Goal: Information Seeking & Learning: Find specific fact

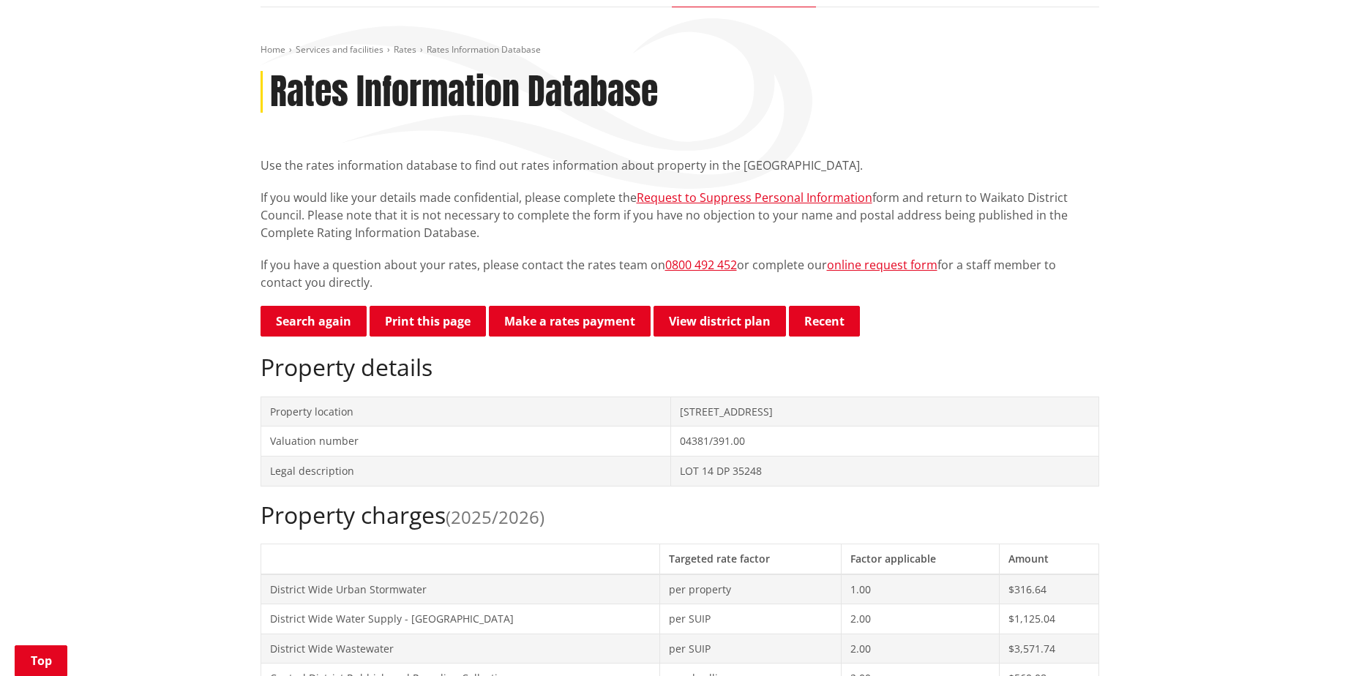
scroll to position [73, 0]
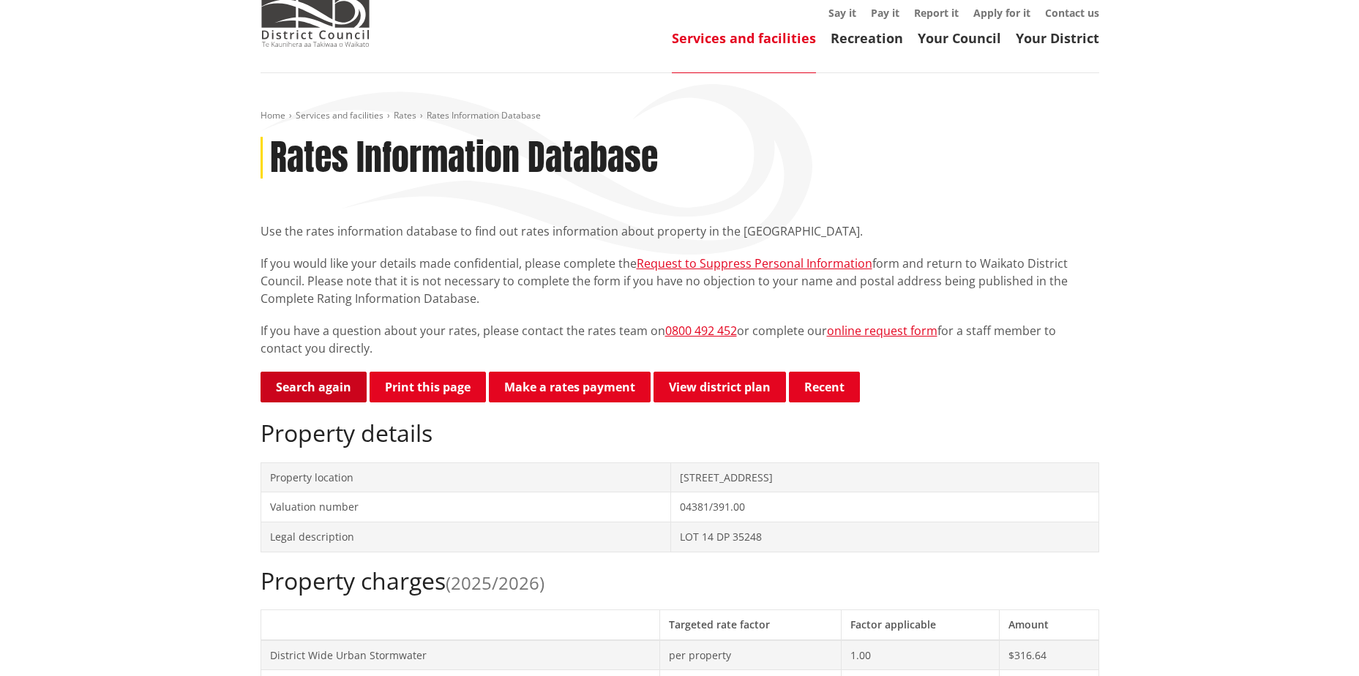
drag, startPoint x: 331, startPoint y: 383, endPoint x: 346, endPoint y: 383, distance: 14.6
click at [331, 383] on link "Search again" at bounding box center [313, 387] width 106 height 31
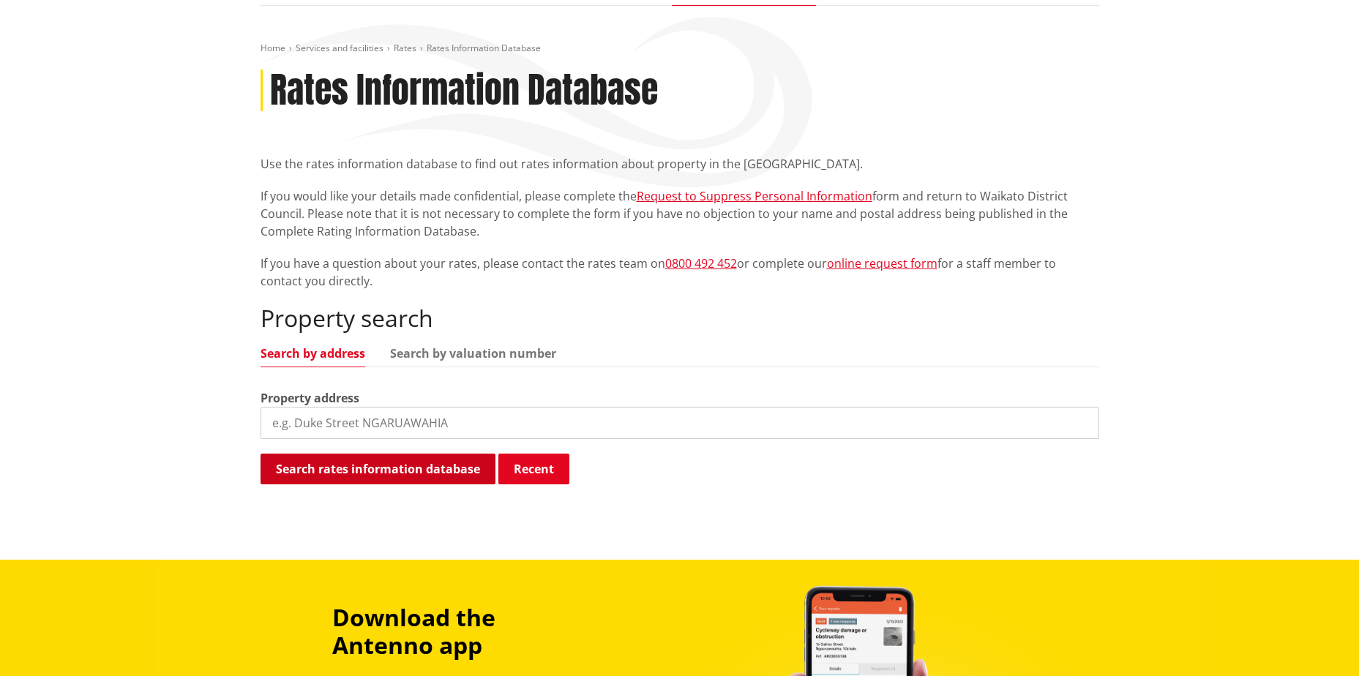
scroll to position [146, 0]
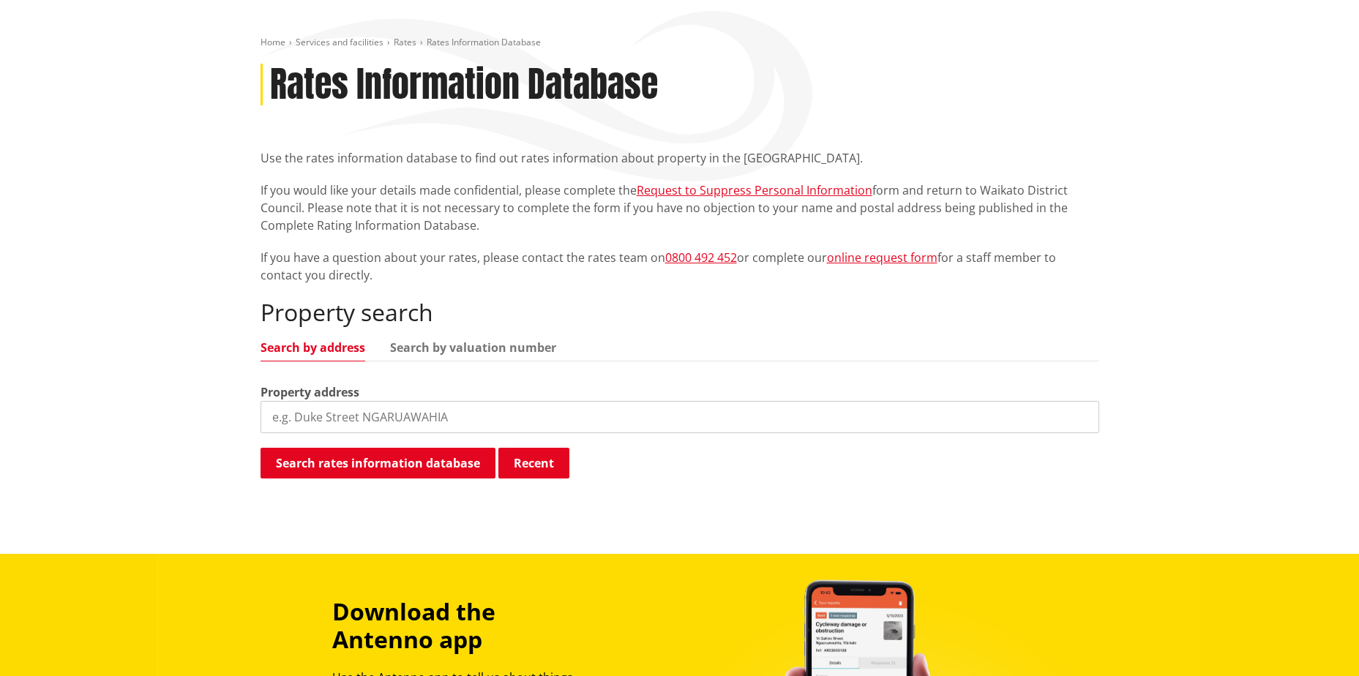
click at [341, 419] on input "search" at bounding box center [679, 417] width 839 height 32
paste input "[STREET_ADDRESS][PERSON_NAME]"
click at [367, 459] on button "Search rates information database" at bounding box center [377, 463] width 235 height 31
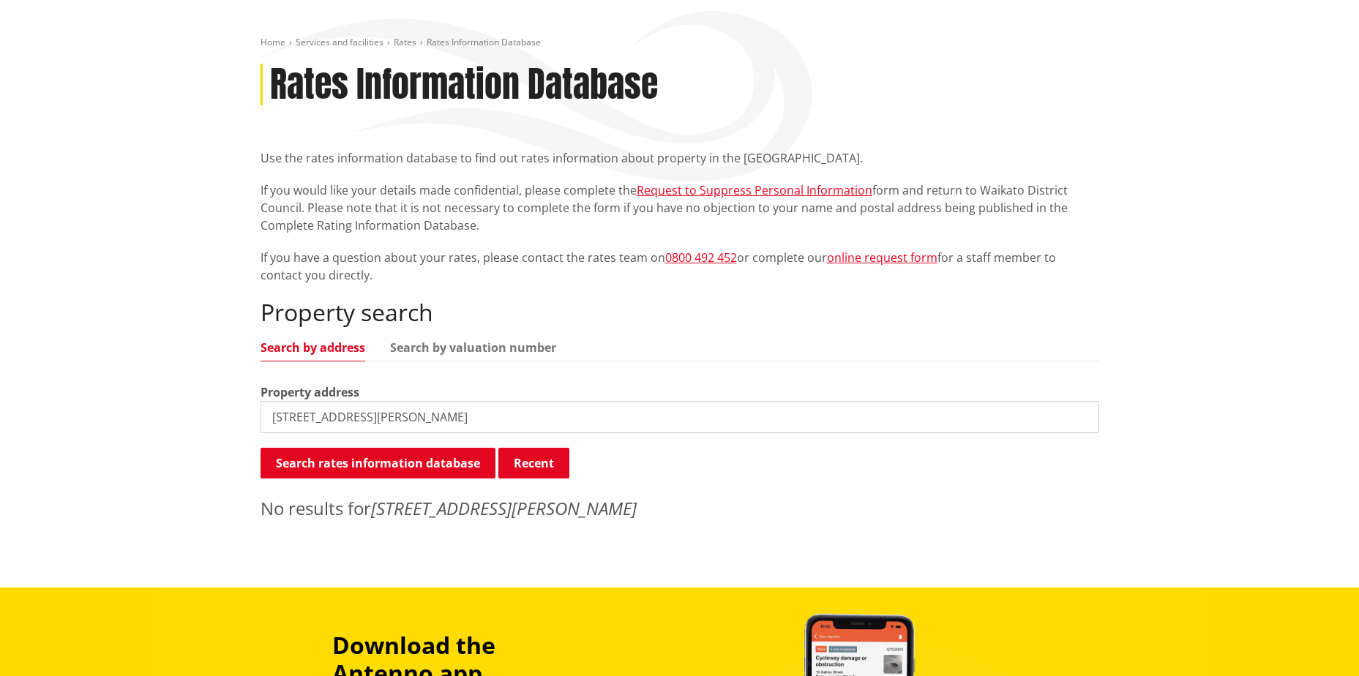
click at [476, 419] on input "[STREET_ADDRESS][PERSON_NAME]" at bounding box center [679, 417] width 839 height 32
type input "[STREET_ADDRESS][PERSON_NAME]"
click at [359, 460] on button "Search rates information database" at bounding box center [377, 463] width 235 height 31
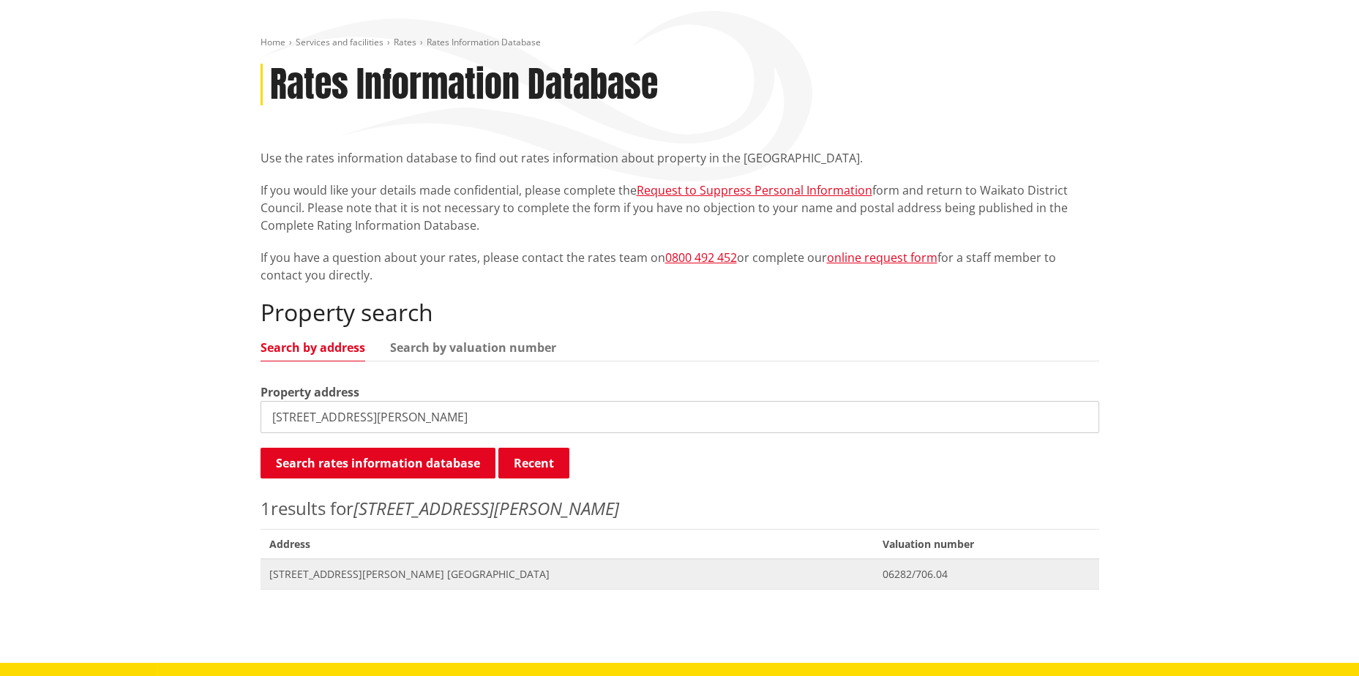
click at [337, 577] on span "[STREET_ADDRESS][PERSON_NAME] [GEOGRAPHIC_DATA]" at bounding box center [567, 574] width 596 height 15
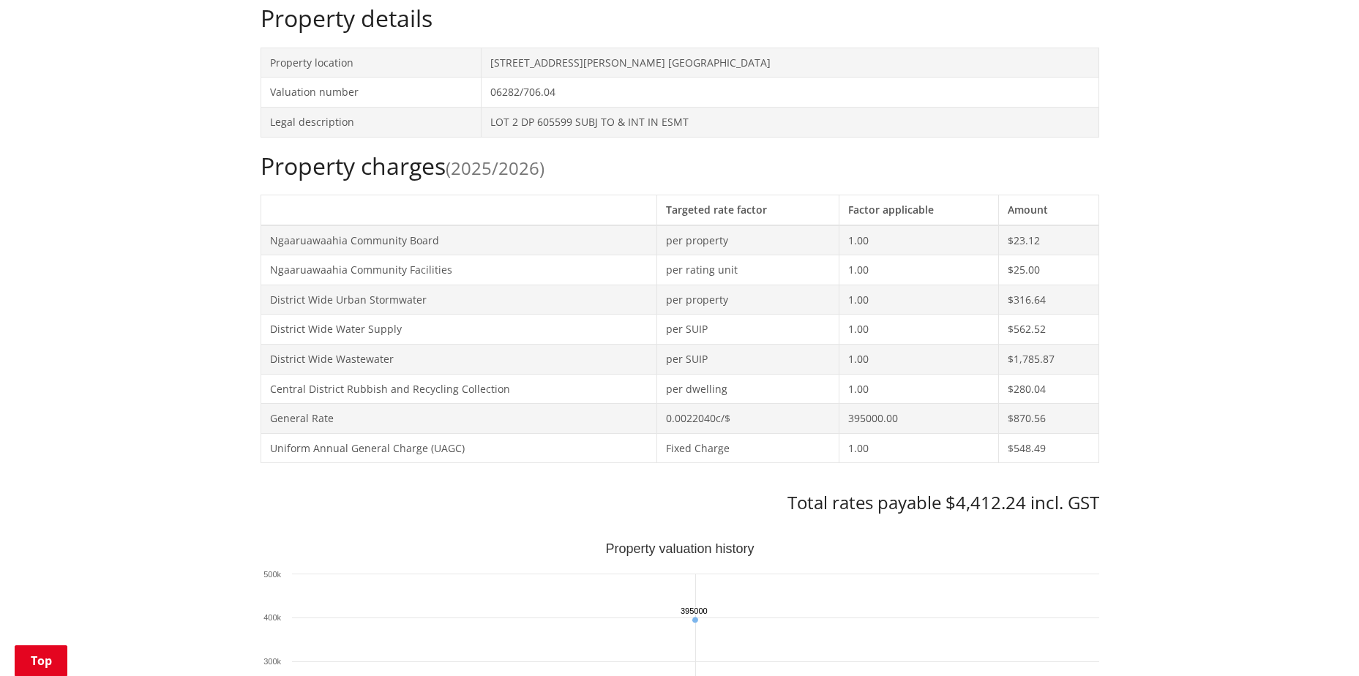
scroll to position [439, 0]
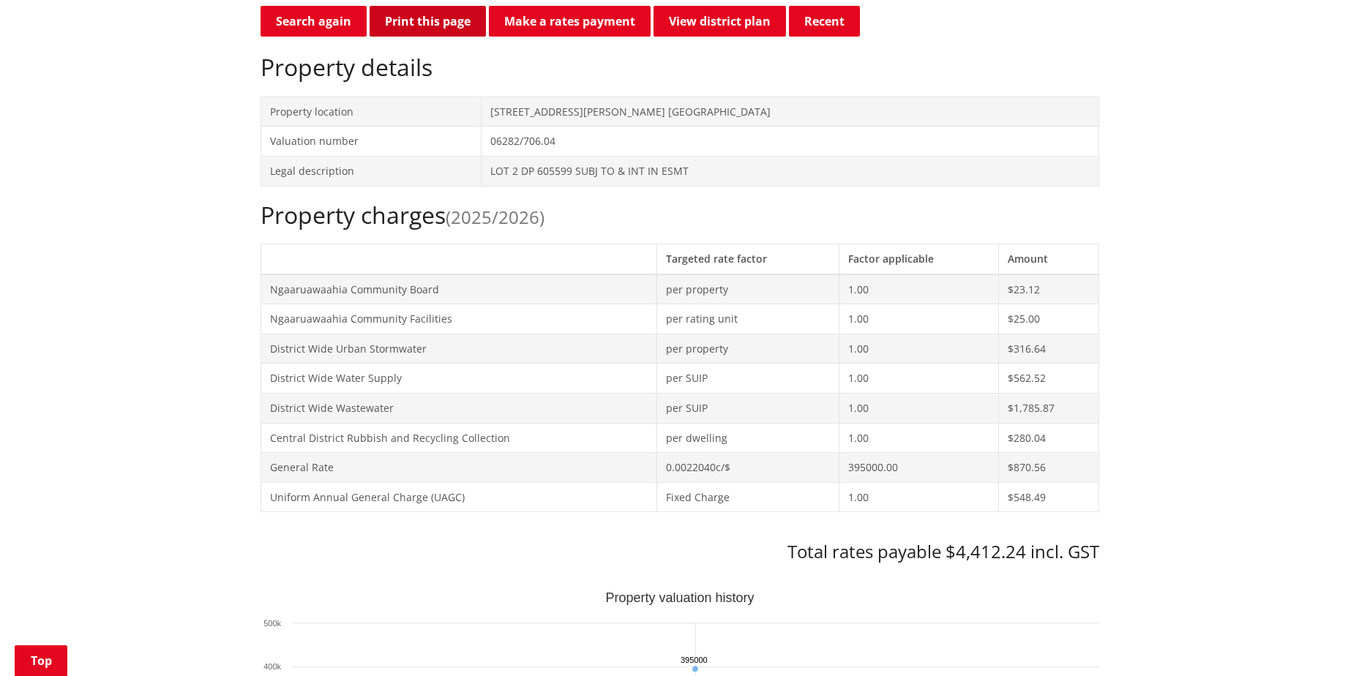
click at [433, 15] on button "Print this page" at bounding box center [428, 21] width 116 height 31
